Goal: Information Seeking & Learning: Learn about a topic

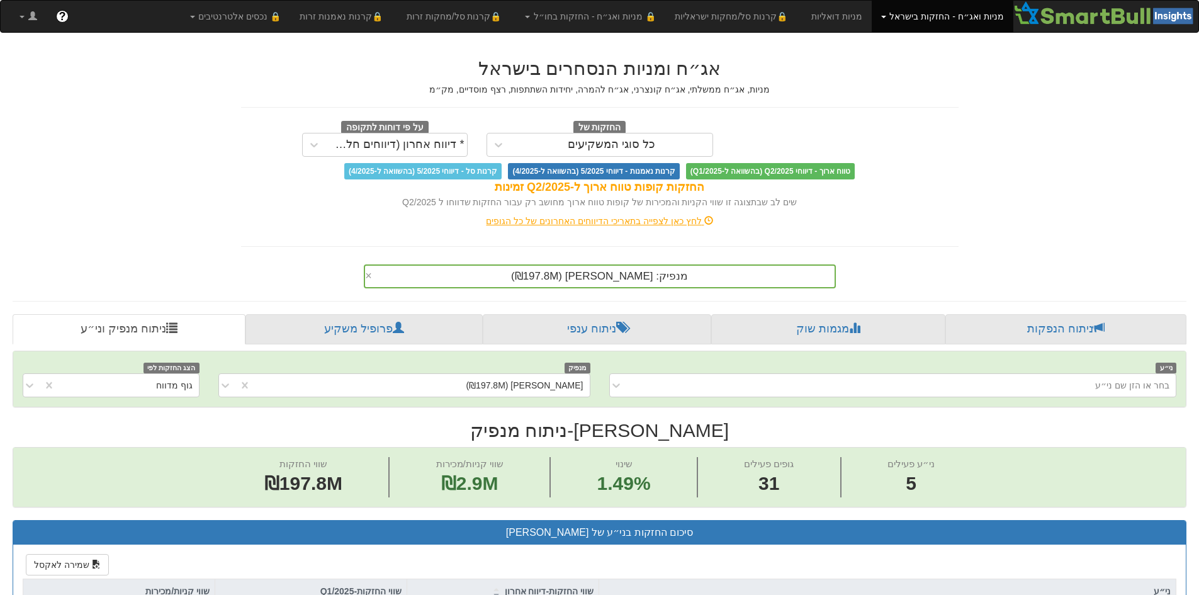
scroll to position [0, 2293]
click at [1031, 323] on link "ניתוח הנפקות" at bounding box center [1065, 329] width 241 height 30
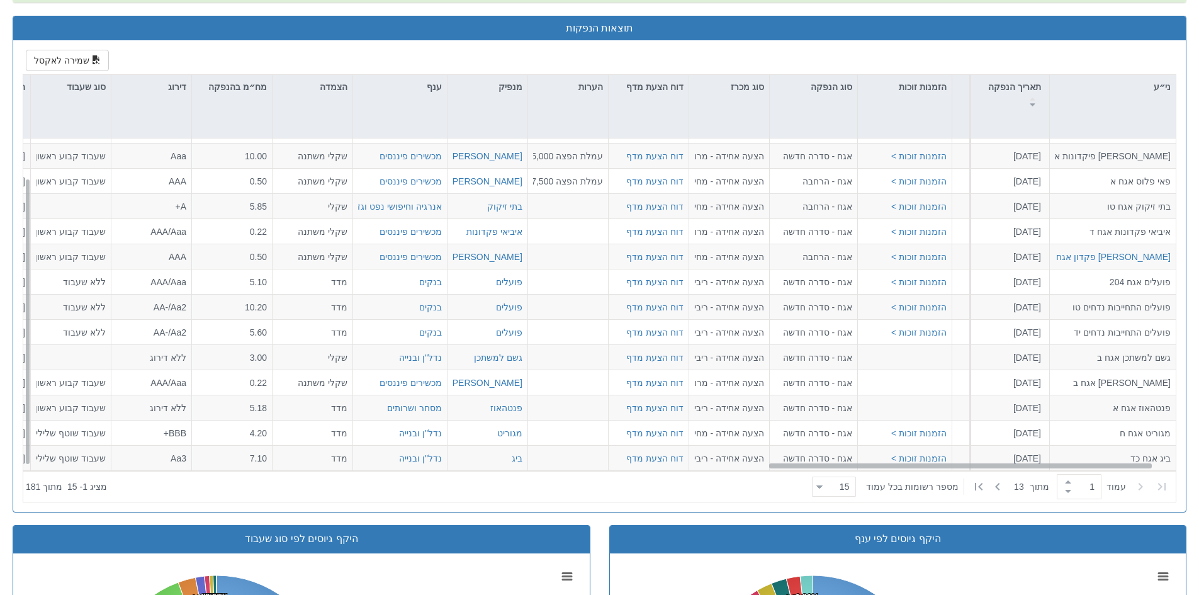
scroll to position [45, 2268]
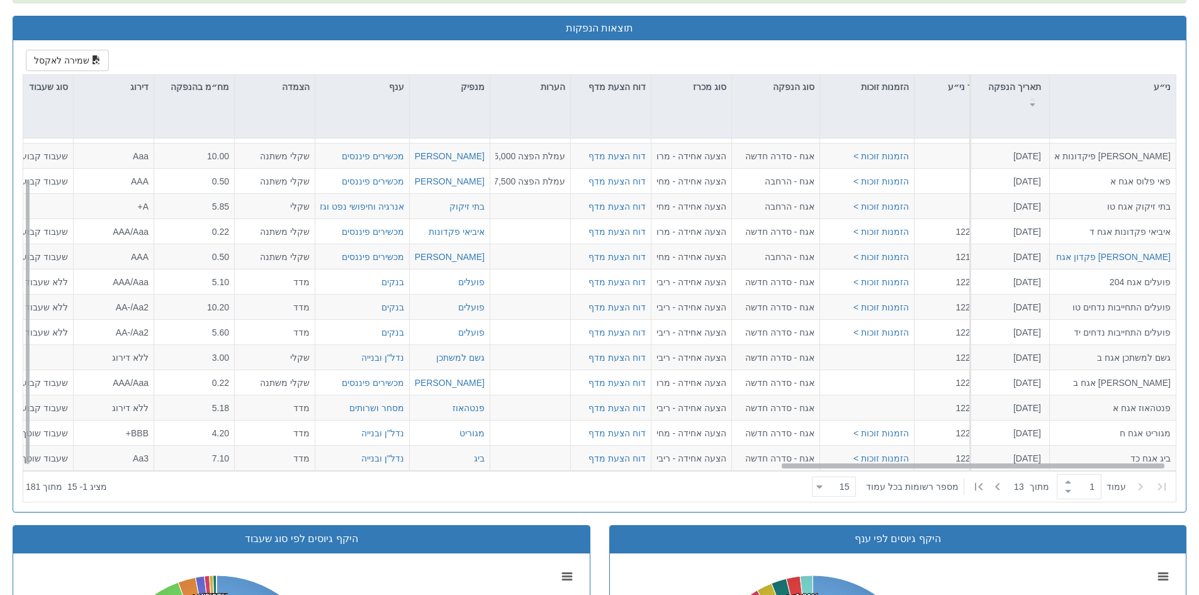
drag, startPoint x: 317, startPoint y: 465, endPoint x: 1070, endPoint y: 451, distance: 752.8
click at [1070, 451] on div "מגדל ביטוח אגח טו + טז [DATE] הזמנות זוכות > אגח - סדרה חדשה הצעה אחידה - ריבית…" at bounding box center [599, 304] width 1152 height 332
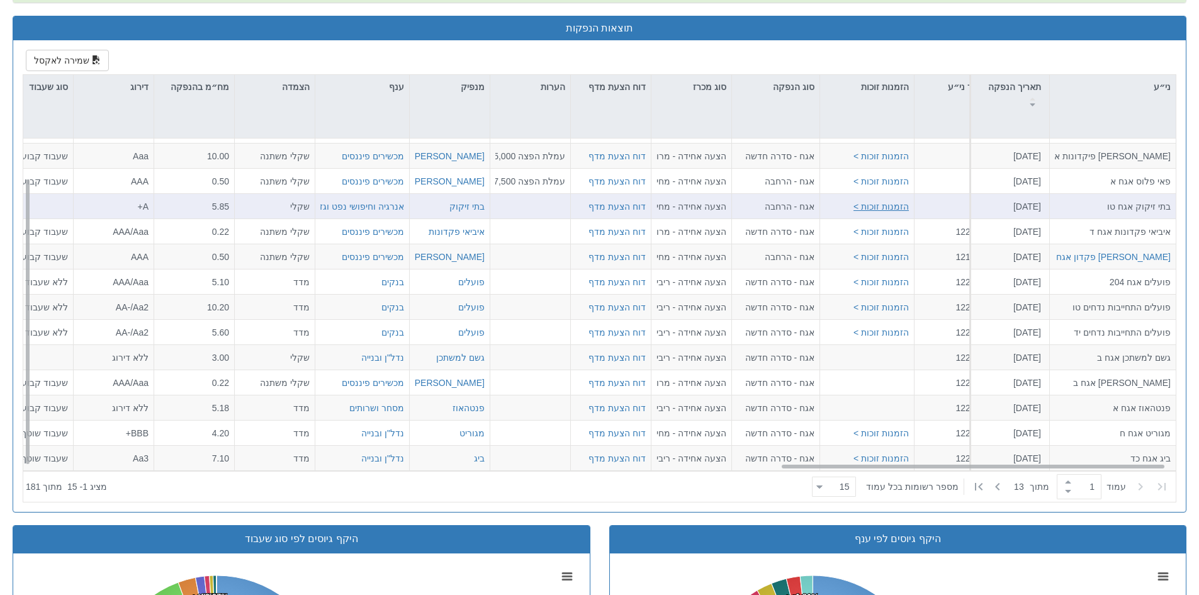
click at [883, 206] on button "הזמנות זוכות >" at bounding box center [880, 206] width 55 height 13
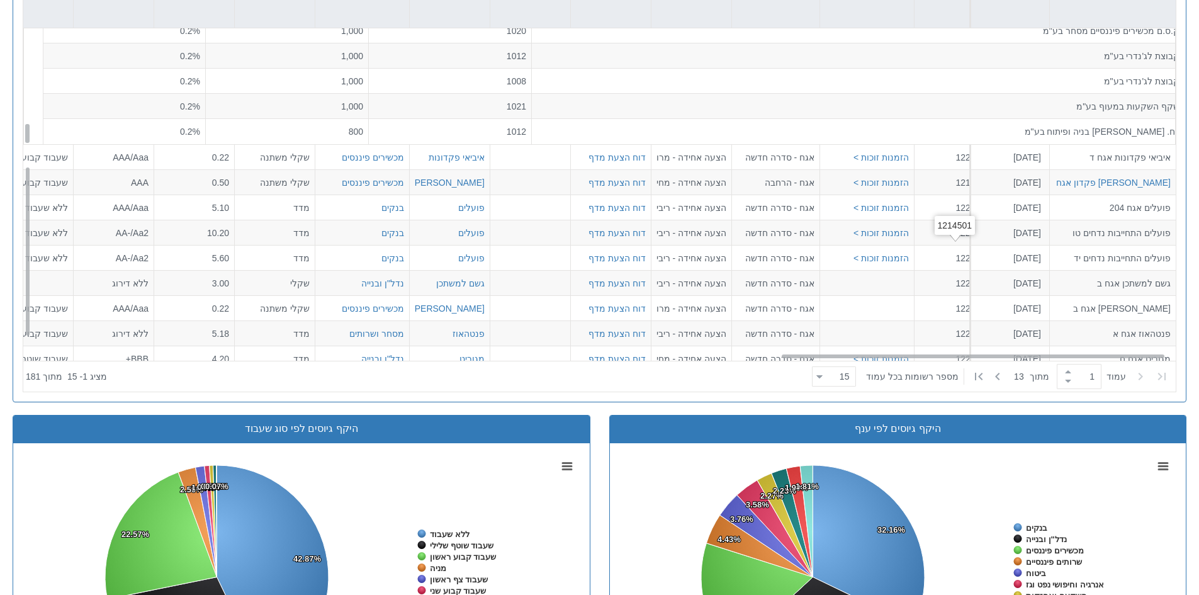
scroll to position [297, 2268]
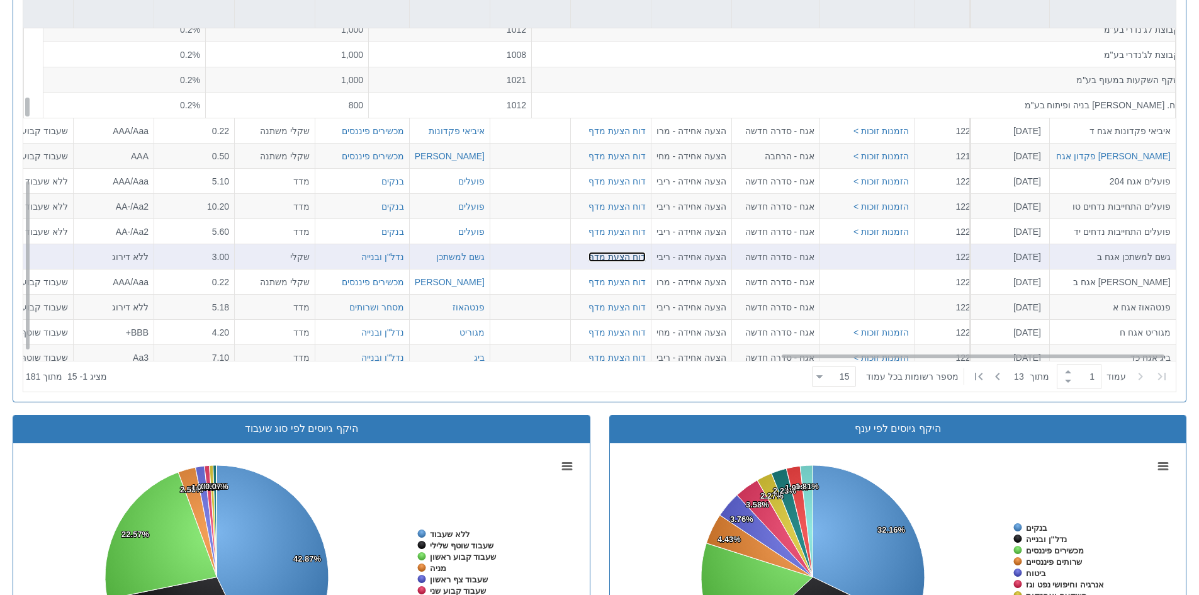
click at [627, 257] on link "דוח הצעת מדף" at bounding box center [616, 257] width 57 height 10
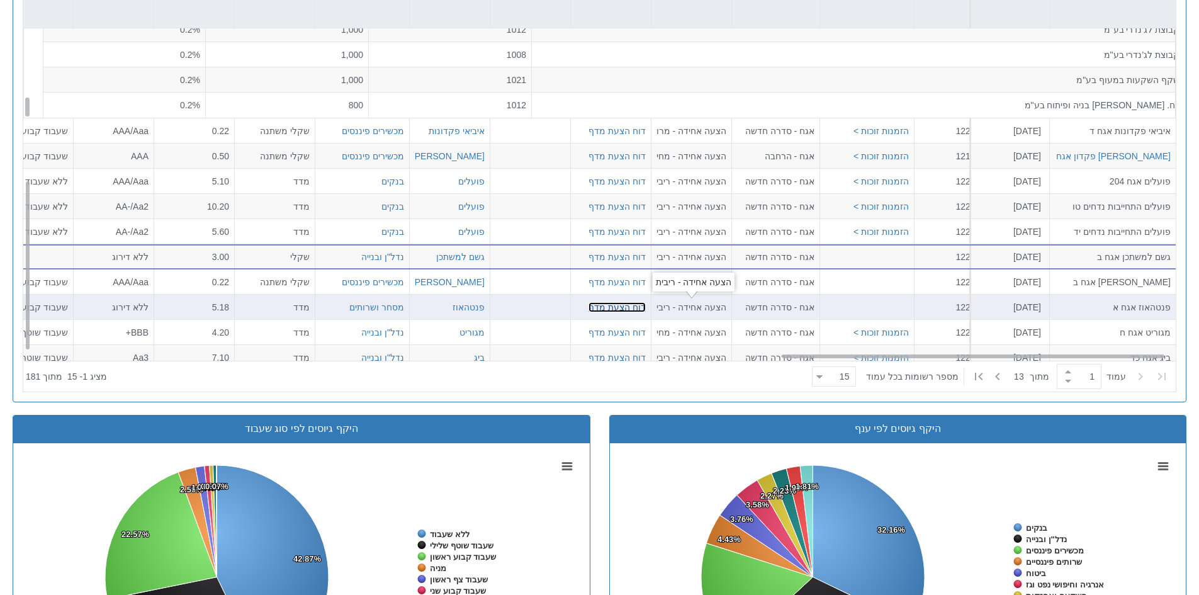
click at [640, 306] on link "דוח הצעת מדף" at bounding box center [616, 307] width 57 height 10
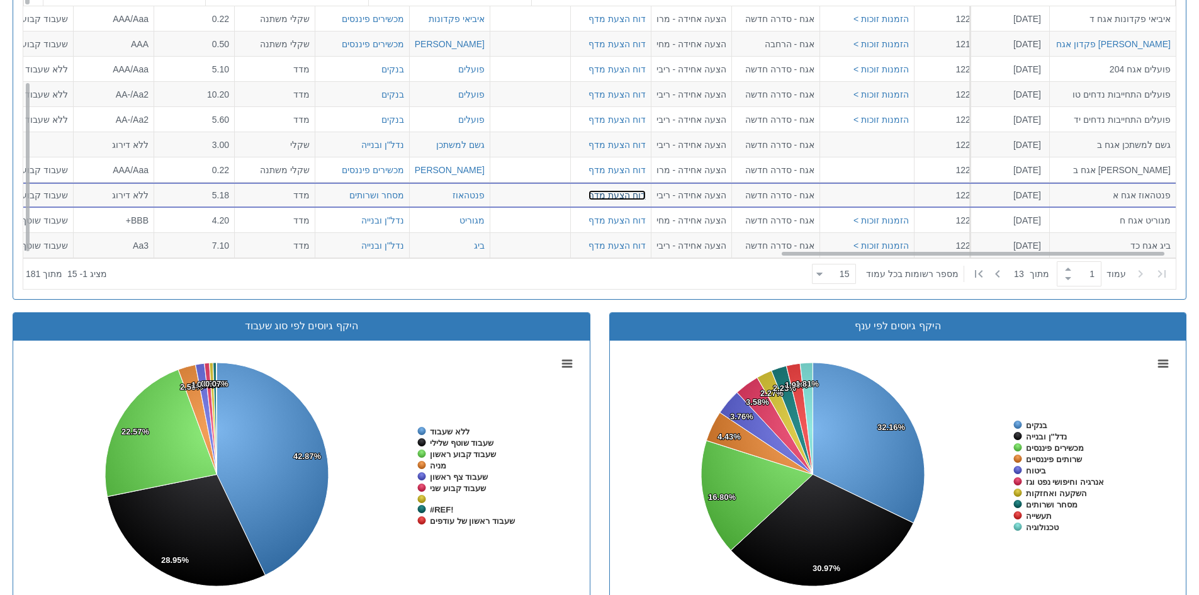
scroll to position [787, 0]
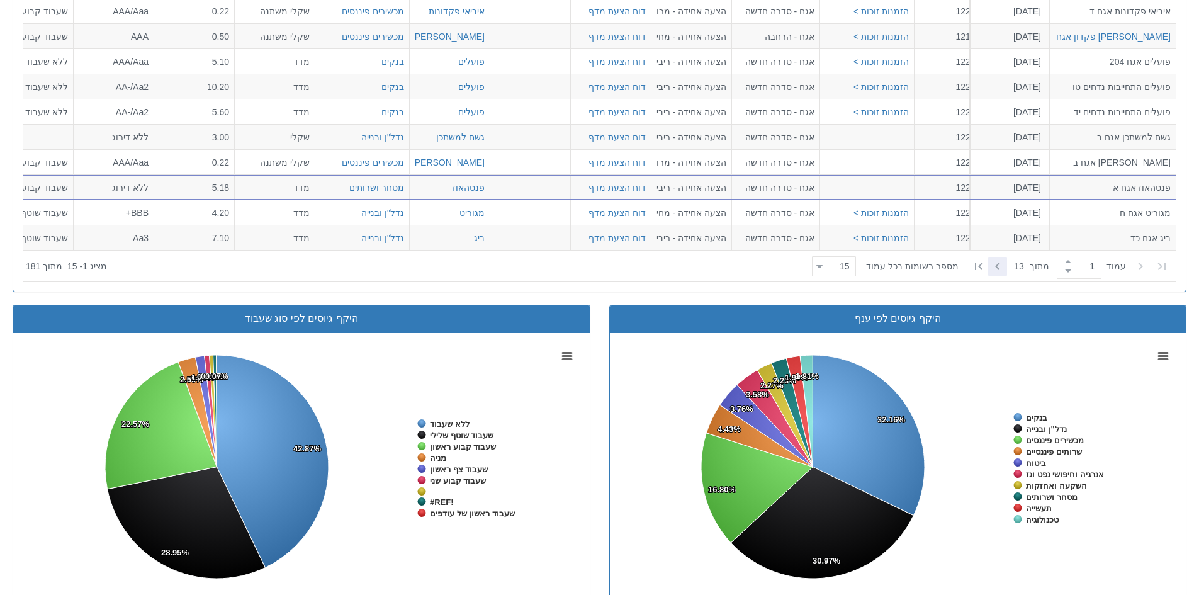
click at [995, 268] on icon at bounding box center [997, 266] width 15 height 15
type input "2"
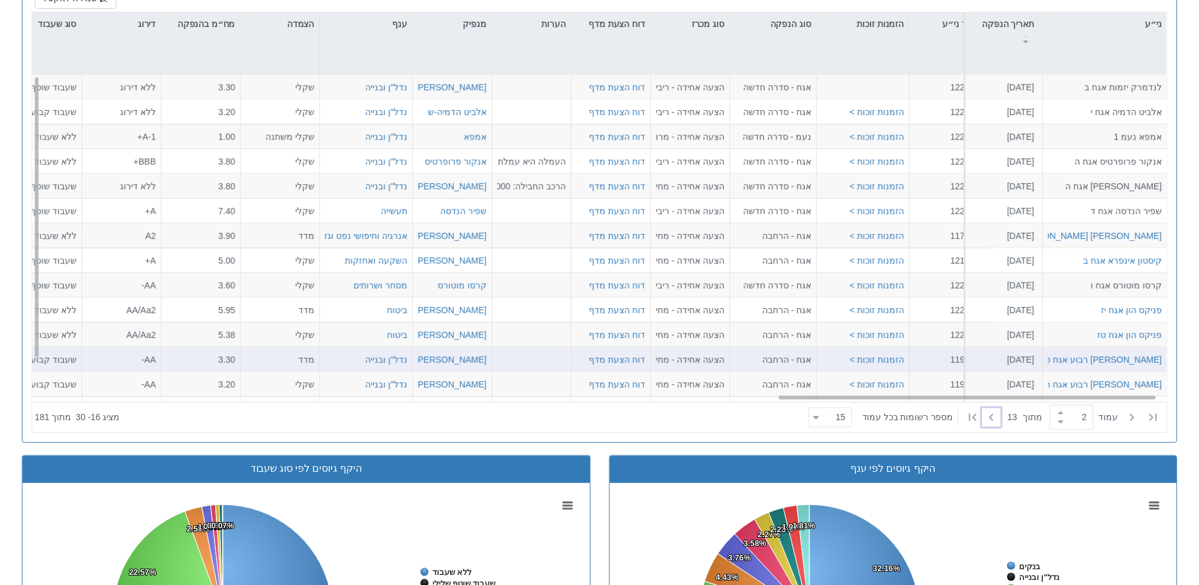
scroll to position [614, 0]
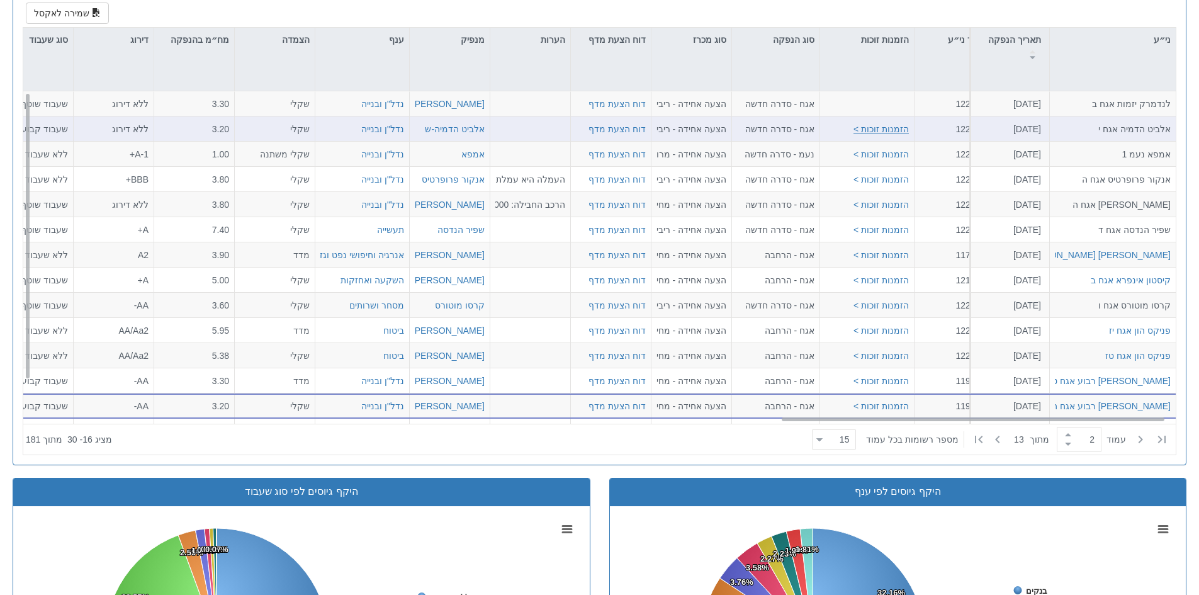
click at [904, 125] on button "הזמנות זוכות >" at bounding box center [880, 129] width 55 height 13
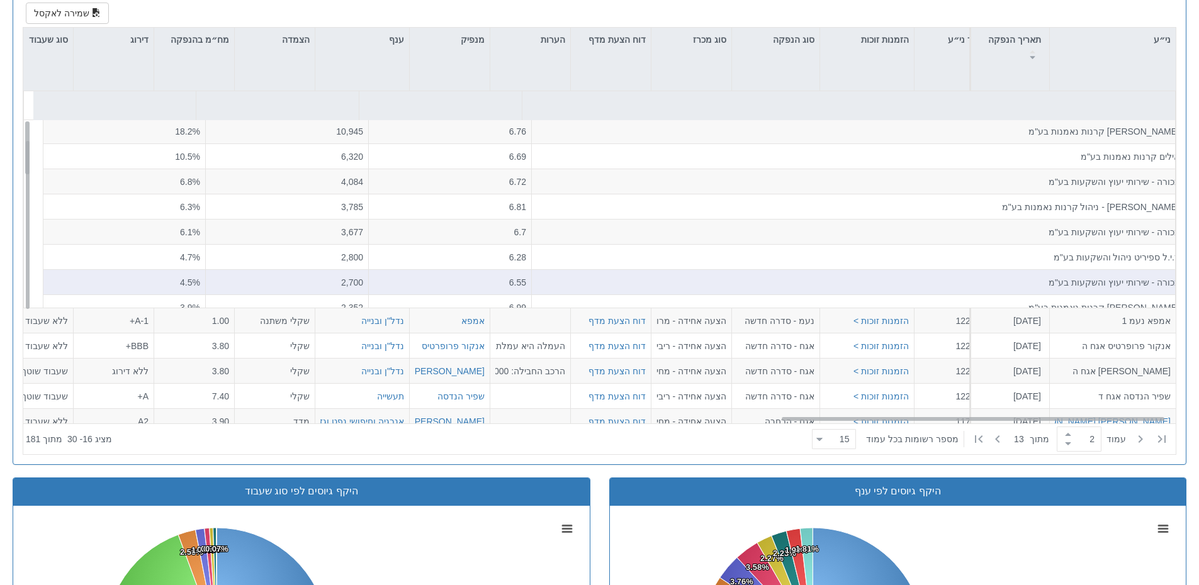
scroll to position [0, 0]
